Goal: Information Seeking & Learning: Learn about a topic

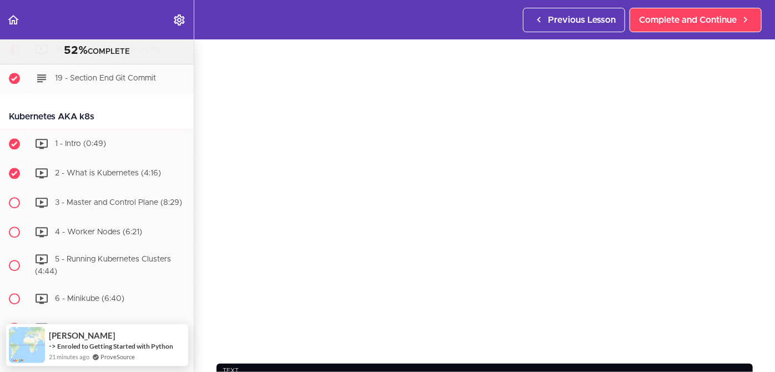
scroll to position [52, 0]
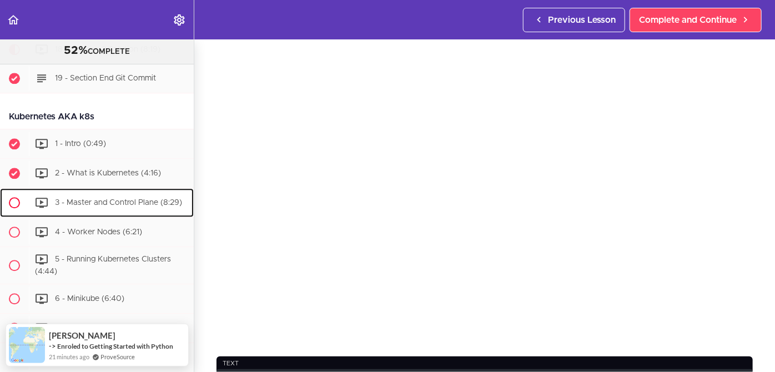
click at [95, 206] on span "3 - Master and Control Plane (8:29)" at bounding box center [118, 202] width 127 height 8
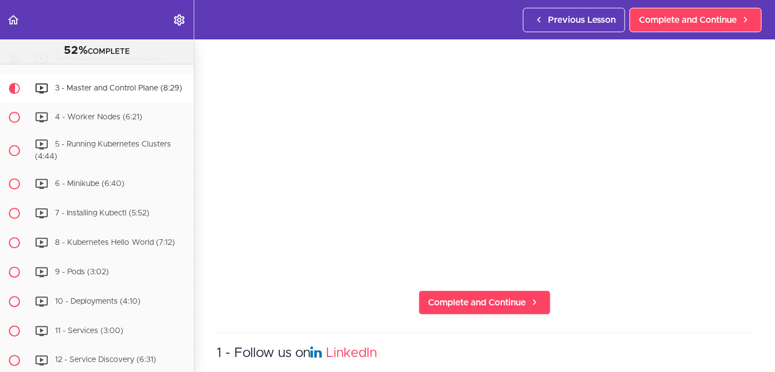
scroll to position [119, 0]
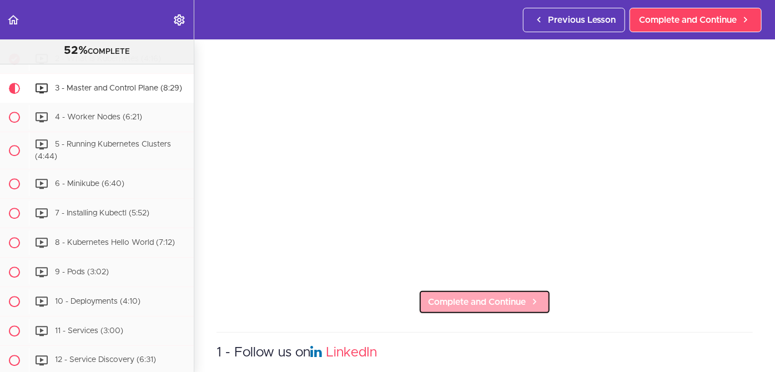
click at [481, 295] on span "Complete and Continue" at bounding box center [477, 301] width 98 height 13
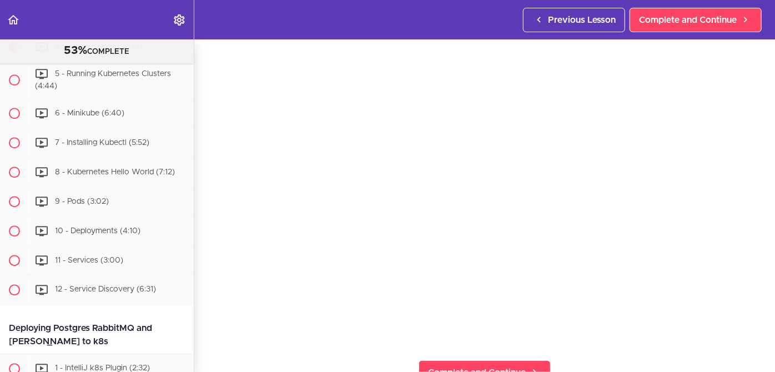
scroll to position [42, 0]
click at [571, 348] on section "Microservices and Distributed Systems 53% COMPLETE Getting Started 1 - Few Word…" at bounding box center [387, 205] width 775 height 333
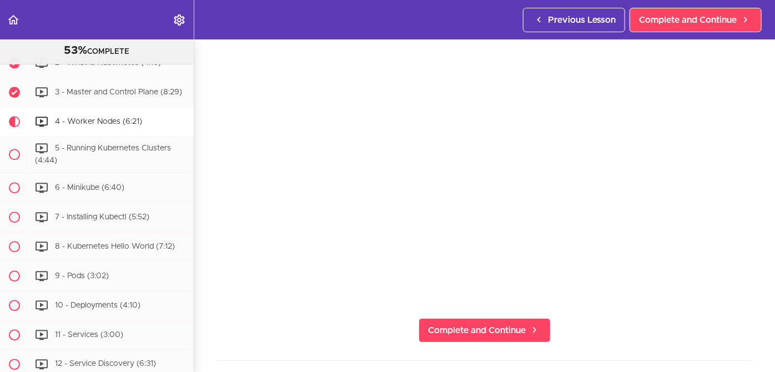
scroll to position [109, 0]
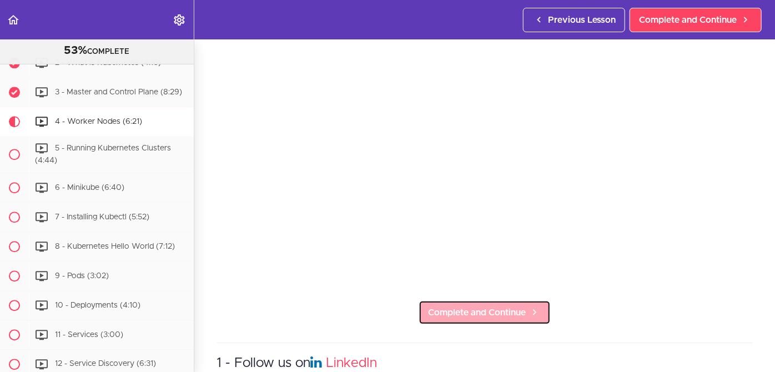
click at [472, 309] on span "Complete and Continue" at bounding box center [477, 312] width 98 height 13
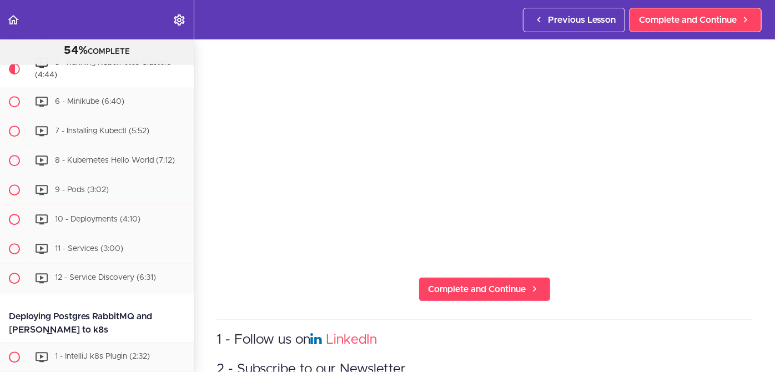
scroll to position [139, 0]
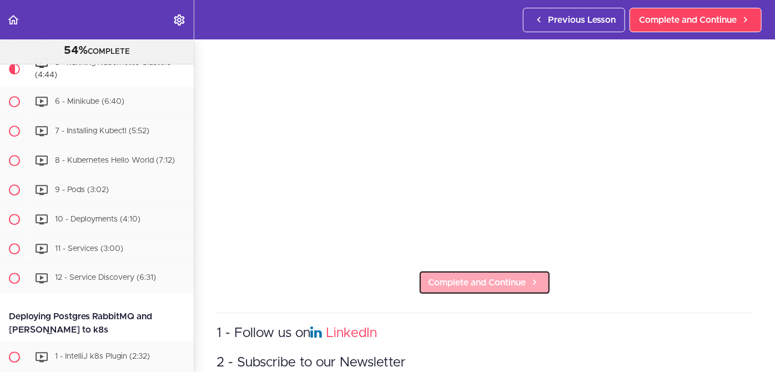
click at [475, 276] on span "Complete and Continue" at bounding box center [477, 282] width 98 height 13
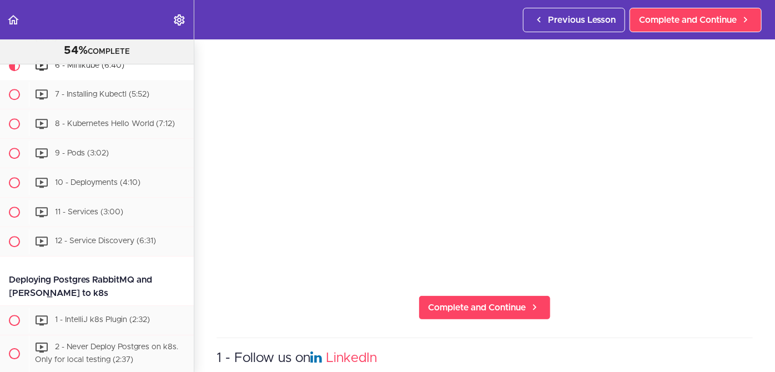
scroll to position [120, 0]
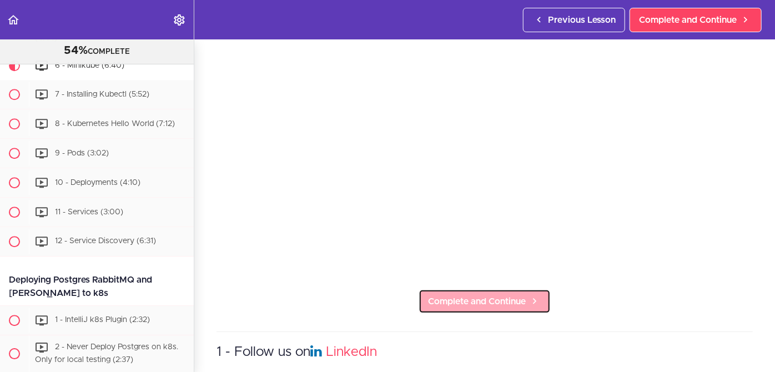
click at [485, 295] on span "Complete and Continue" at bounding box center [477, 301] width 98 height 13
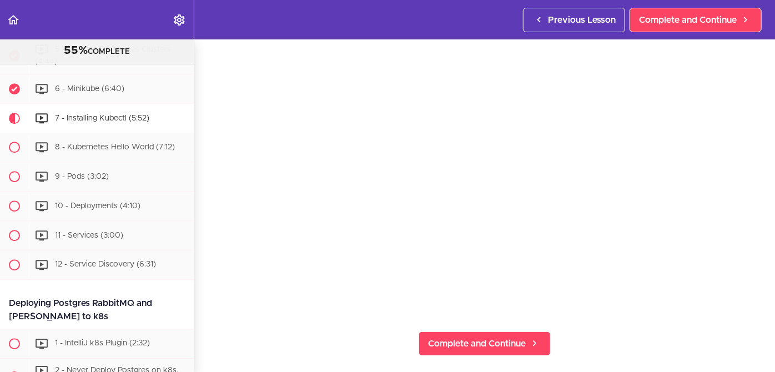
scroll to position [51, 0]
